Goal: Information Seeking & Learning: Learn about a topic

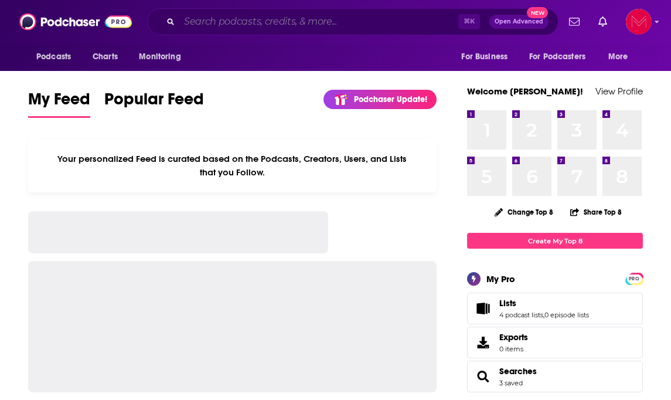
click at [271, 25] on input "Search podcasts, credits, & more..." at bounding box center [318, 21] width 279 height 19
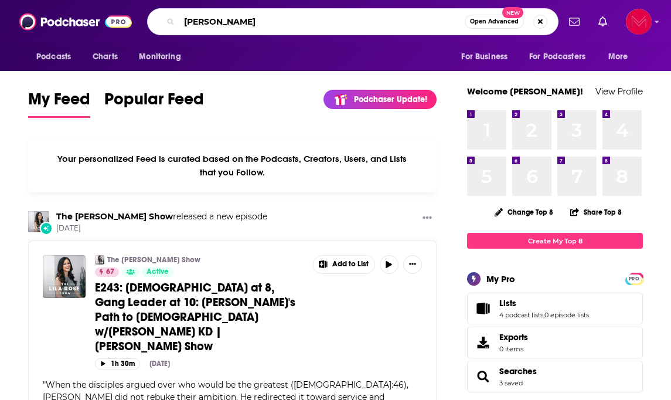
type input "[PERSON_NAME]"
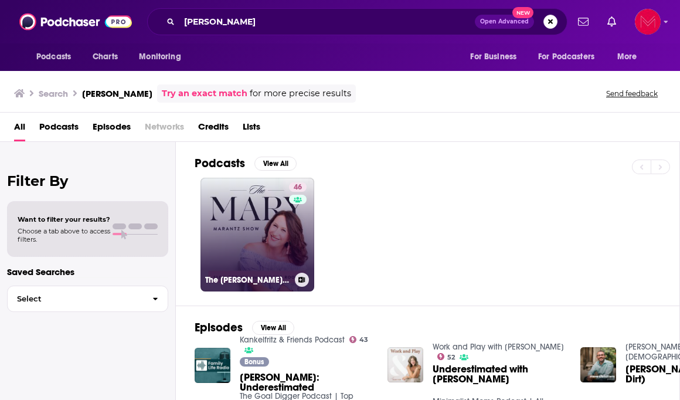
click at [267, 271] on link "46 The [PERSON_NAME] Show" at bounding box center [257, 235] width 114 height 114
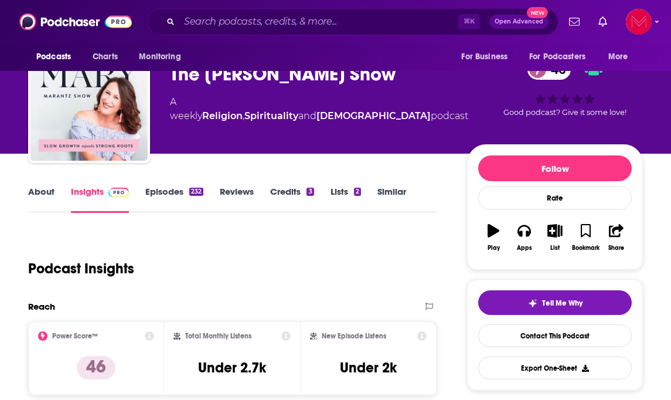
scroll to position [36, 0]
